Goal: Check status

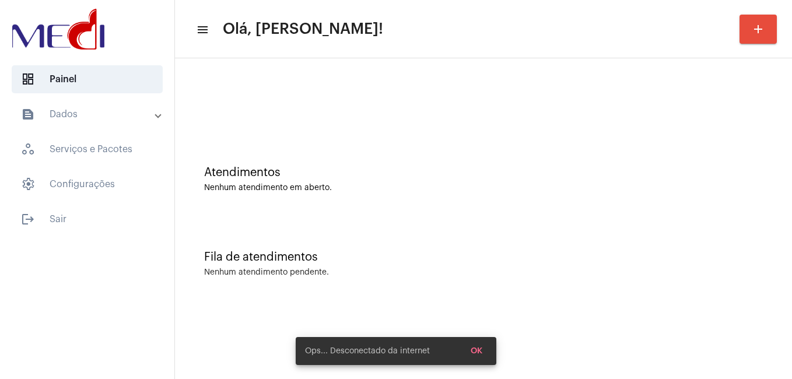
click at [344, 275] on div "Nenhum atendimento pendente." at bounding box center [483, 272] width 559 height 9
